Goal: Navigation & Orientation: Find specific page/section

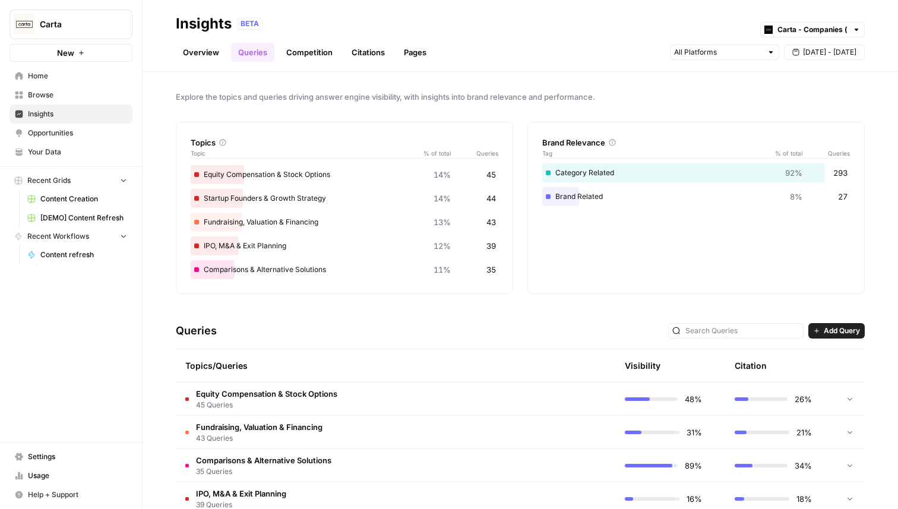
scroll to position [125, 0]
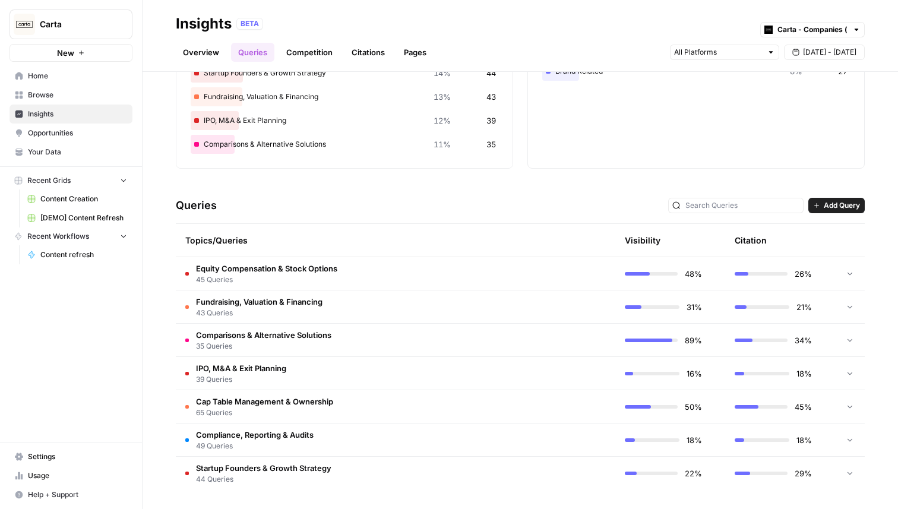
click at [271, 297] on span "Fundraising, Valuation & Financing" at bounding box center [259, 302] width 126 height 12
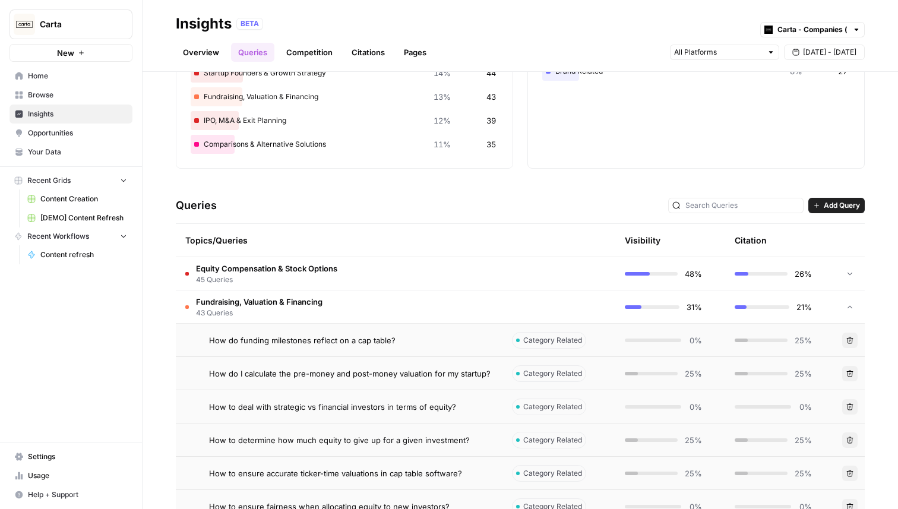
click at [271, 297] on span "Fundraising, Valuation & Financing" at bounding box center [259, 302] width 126 height 12
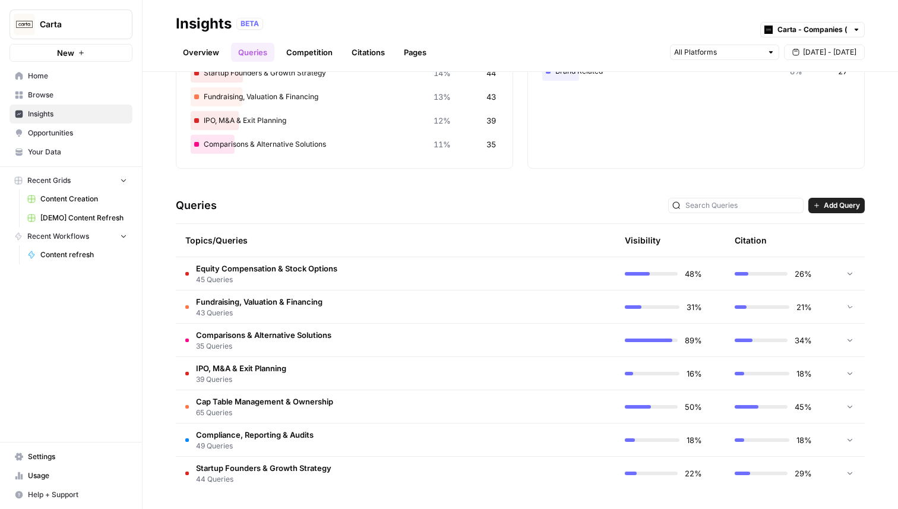
click at [282, 278] on span "45 Queries" at bounding box center [266, 279] width 141 height 11
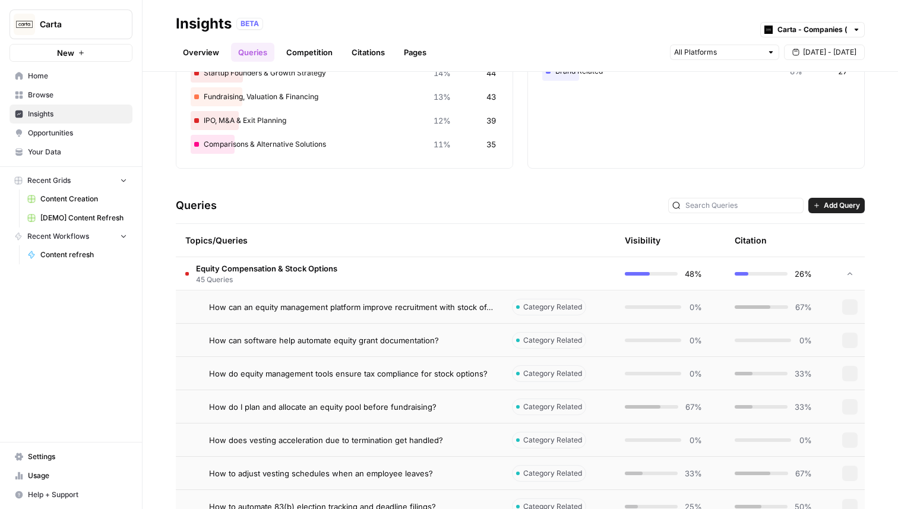
click at [282, 278] on span "45 Queries" at bounding box center [266, 279] width 141 height 11
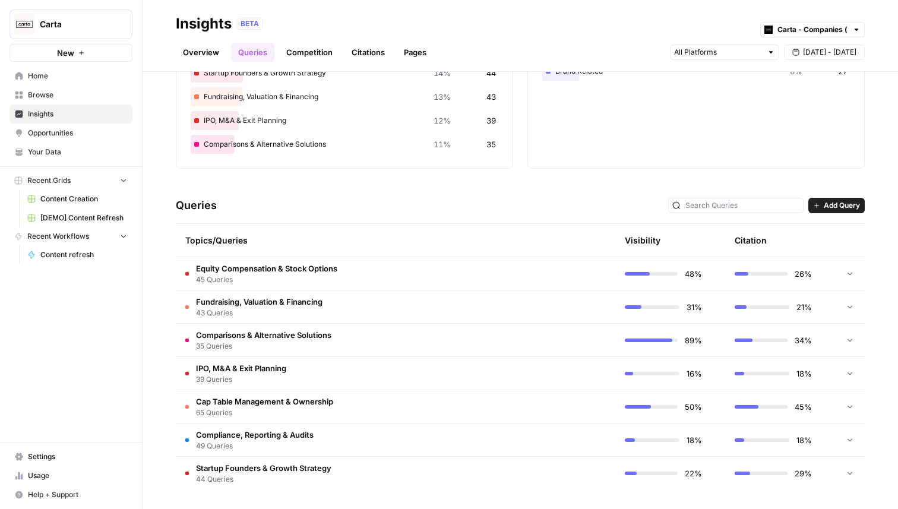
scroll to position [0, 0]
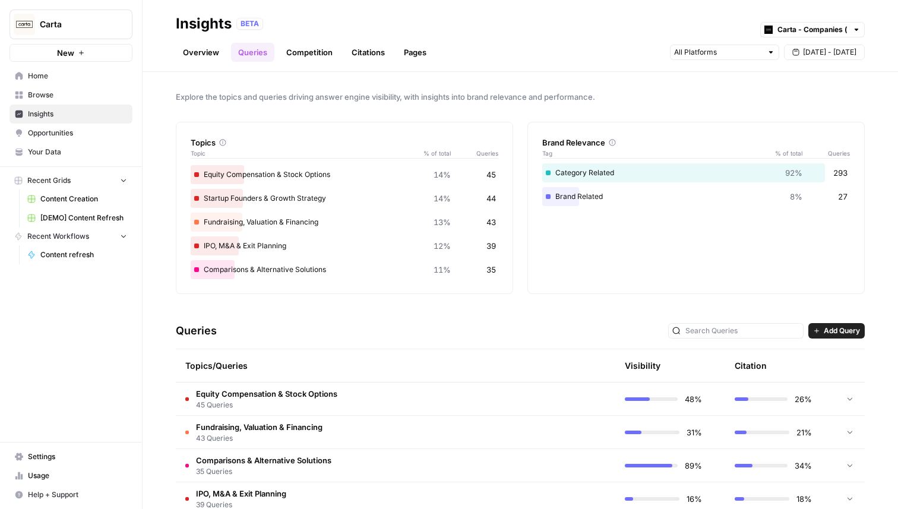
click at [201, 52] on link "Overview" at bounding box center [201, 52] width 50 height 19
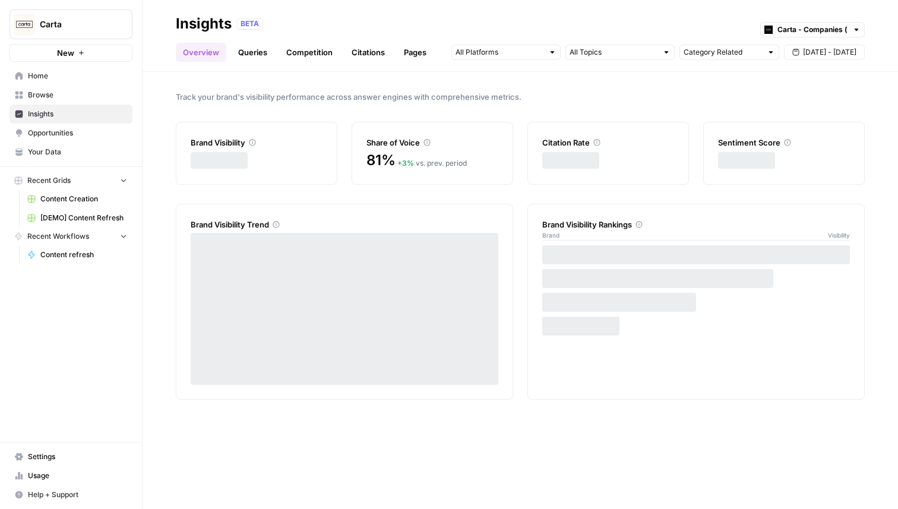
click at [53, 92] on span "Browse" at bounding box center [77, 95] width 99 height 11
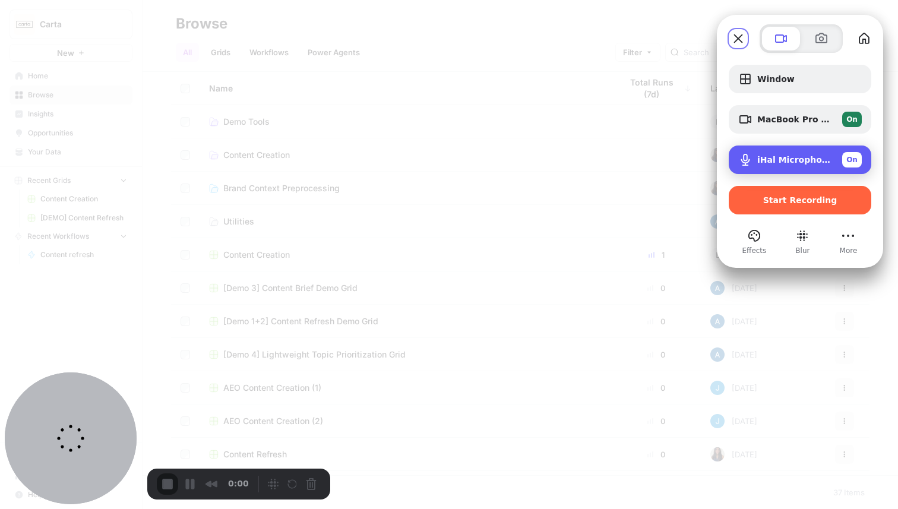
click at [782, 155] on span "iHal Microphone" at bounding box center [794, 159] width 75 height 9
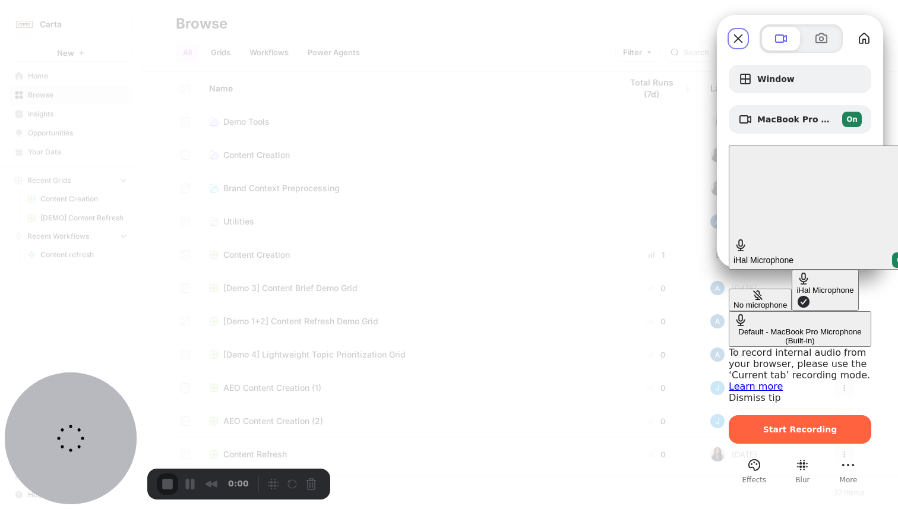
click at [728, 311] on \(Built-in\) "Default - MacBook Pro Microphone (Built-in)" at bounding box center [799, 329] width 142 height 36
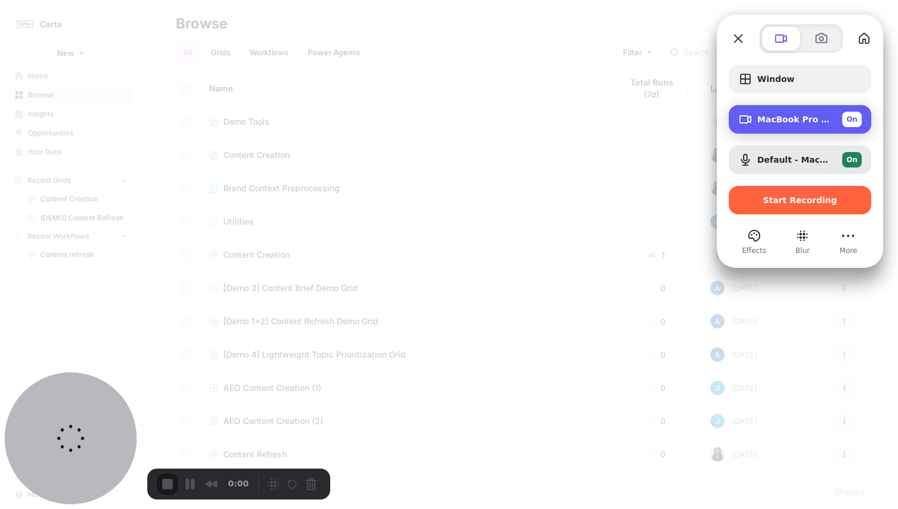
click at [785, 119] on span "MacBook Pro Camera (0000:0001)" at bounding box center [794, 119] width 75 height 9
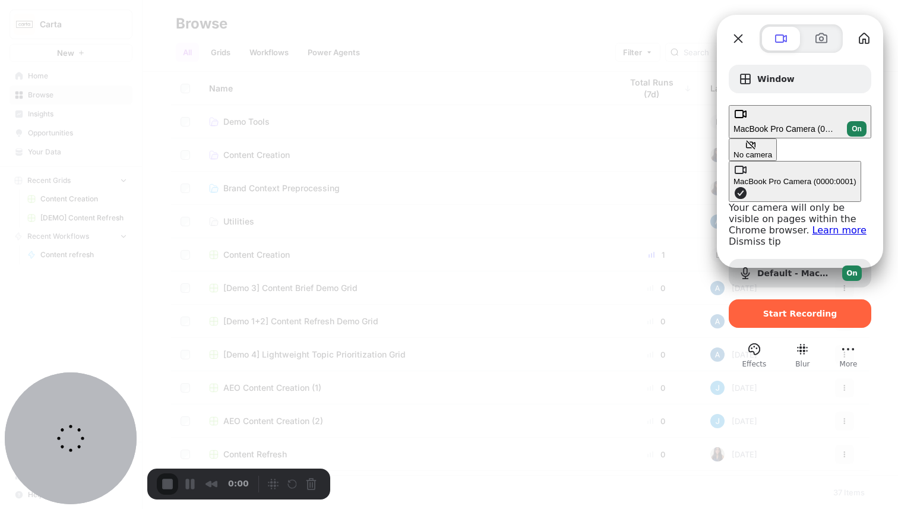
click at [785, 124] on span "MacBook Pro Camera (0000:0001)" at bounding box center [785, 128] width 104 height 9
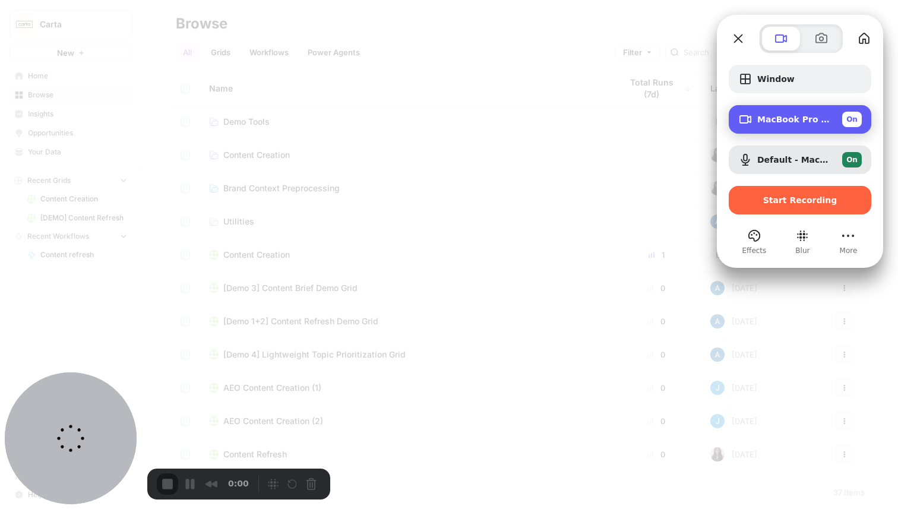
click at [851, 116] on span "On" at bounding box center [851, 119] width 11 height 11
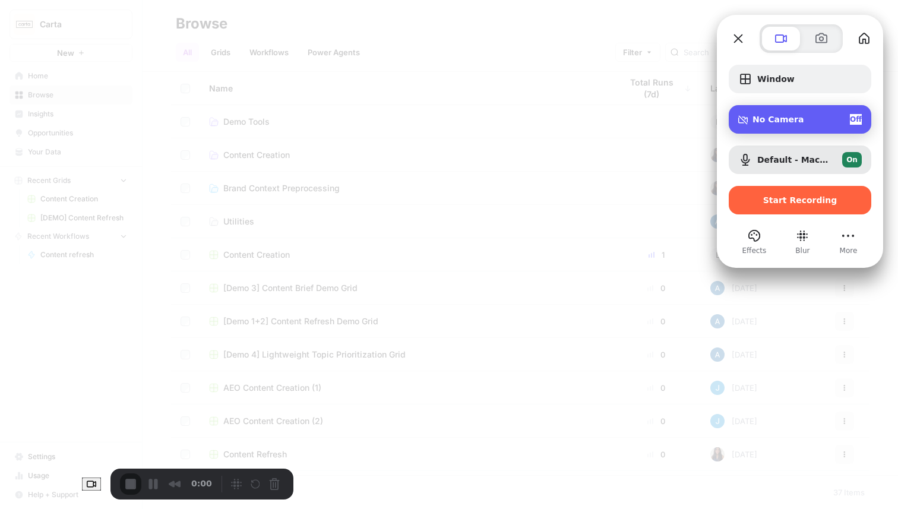
click at [851, 116] on span "Off" at bounding box center [856, 119] width 12 height 11
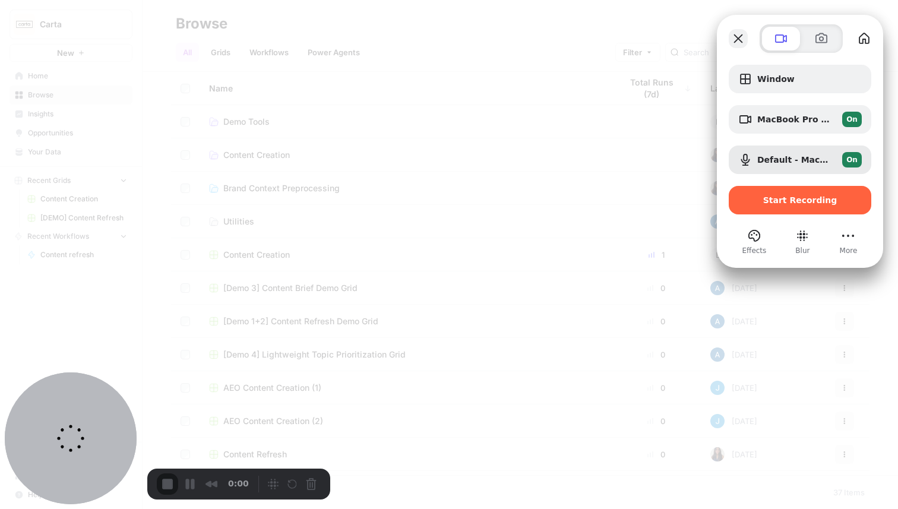
click at [741, 39] on button "Close" at bounding box center [737, 38] width 19 height 19
